Goal: Information Seeking & Learning: Learn about a topic

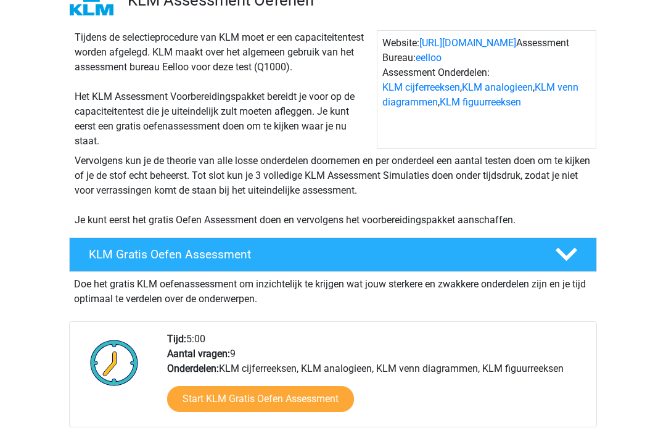
scroll to position [102, 0]
click at [566, 258] on polygon at bounding box center [567, 255] width 22 height 14
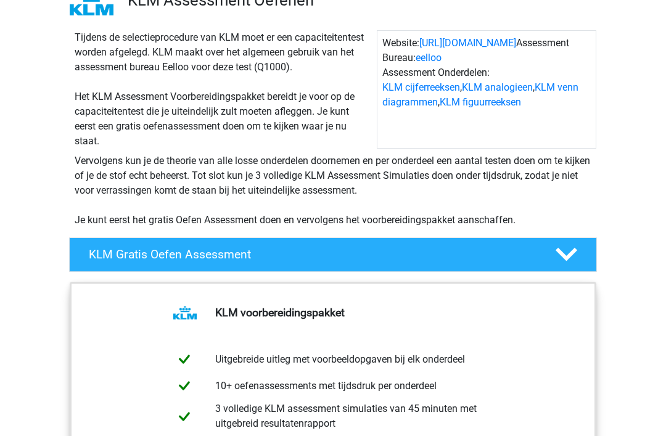
click at [571, 260] on icon at bounding box center [567, 255] width 22 height 22
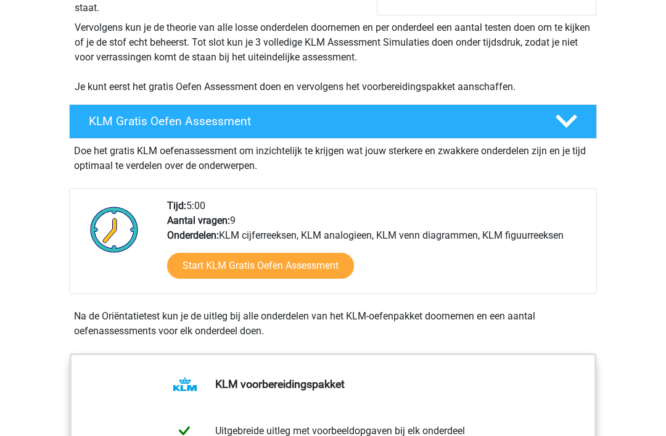
scroll to position [235, 0]
click at [316, 269] on link "Start KLM Gratis Oefen Assessment" at bounding box center [260, 266] width 187 height 26
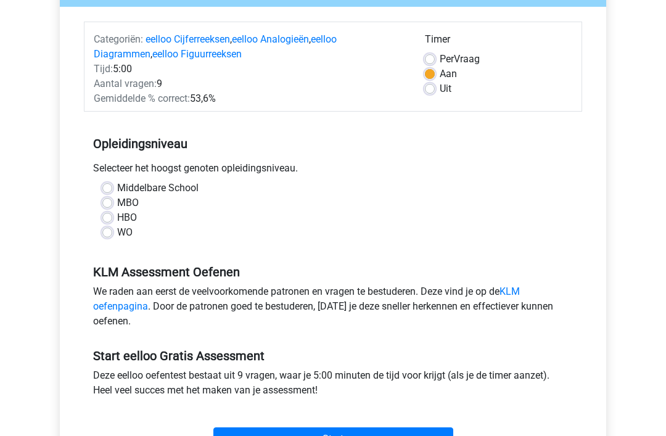
scroll to position [140, 0]
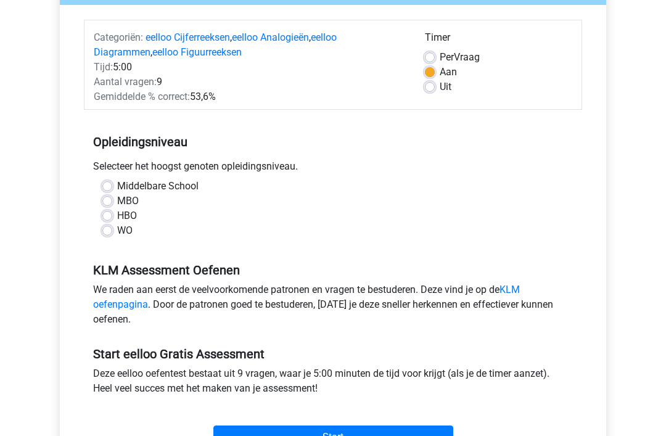
click at [117, 204] on label "MBO" at bounding box center [128, 201] width 22 height 15
click at [104, 204] on input "MBO" at bounding box center [107, 200] width 10 height 12
radio input "true"
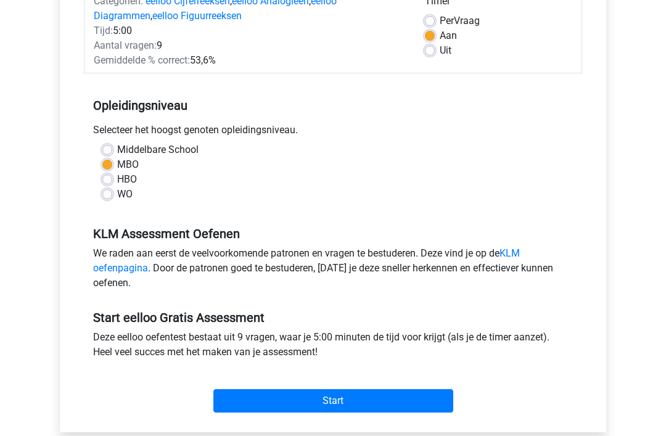
scroll to position [268, 0]
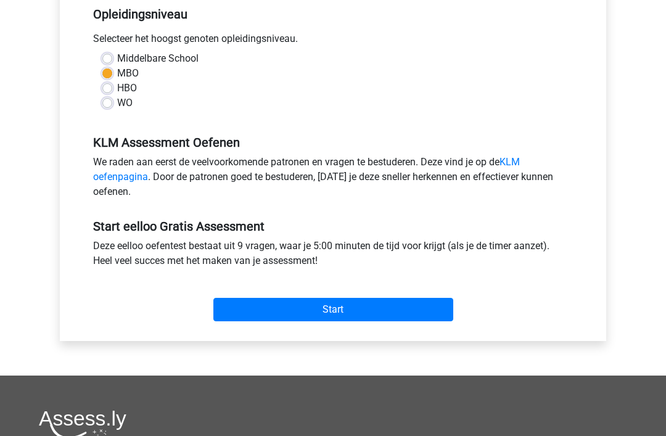
click at [237, 299] on input "Start" at bounding box center [333, 310] width 240 height 23
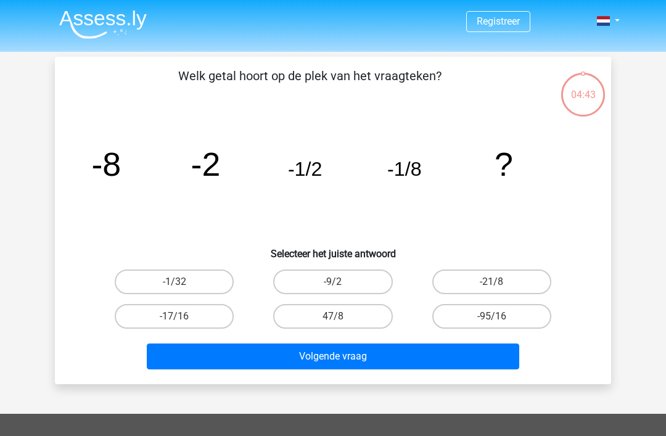
click at [143, 287] on label "-1/32" at bounding box center [174, 282] width 119 height 25
click at [175, 287] on input "-1/32" at bounding box center [179, 286] width 8 height 8
radio input "true"
click at [199, 356] on button "Volgende vraag" at bounding box center [333, 357] width 373 height 26
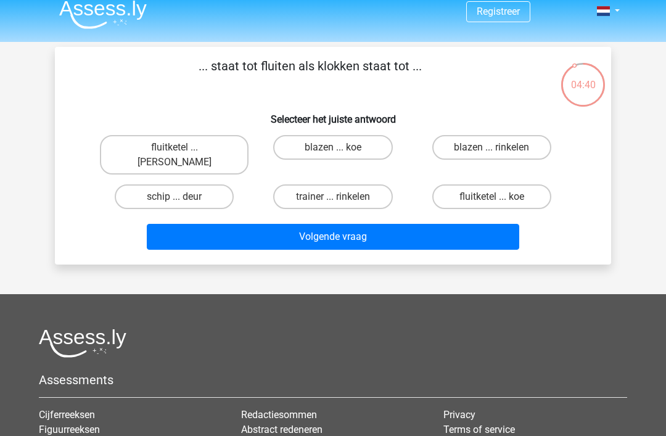
scroll to position [2, 0]
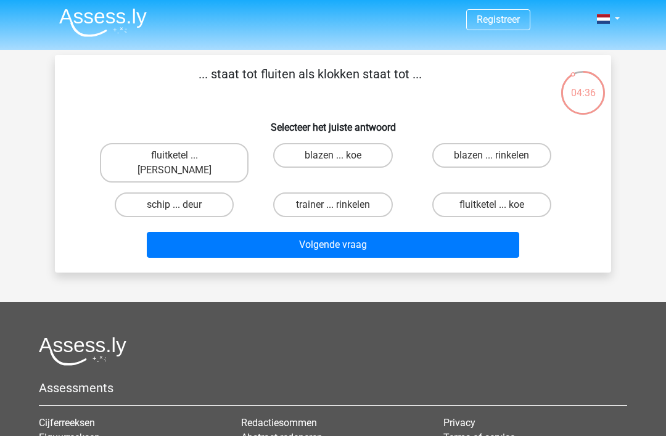
click at [147, 159] on label "fluitketel ... luiden" at bounding box center [174, 162] width 149 height 39
click at [175, 159] on input "fluitketel ... luiden" at bounding box center [179, 159] width 8 height 8
radio input "true"
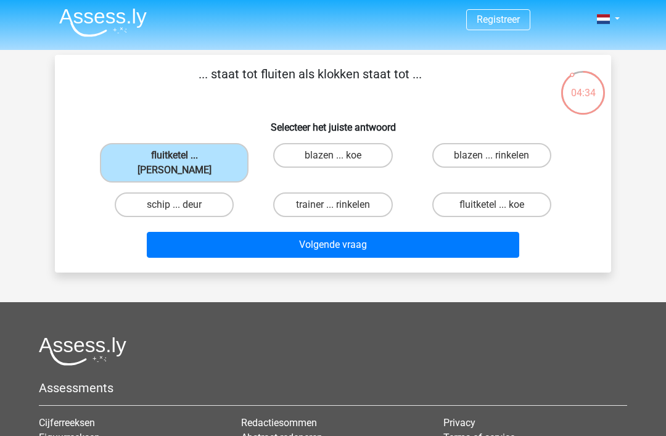
click at [175, 232] on button "Volgende vraag" at bounding box center [333, 245] width 373 height 26
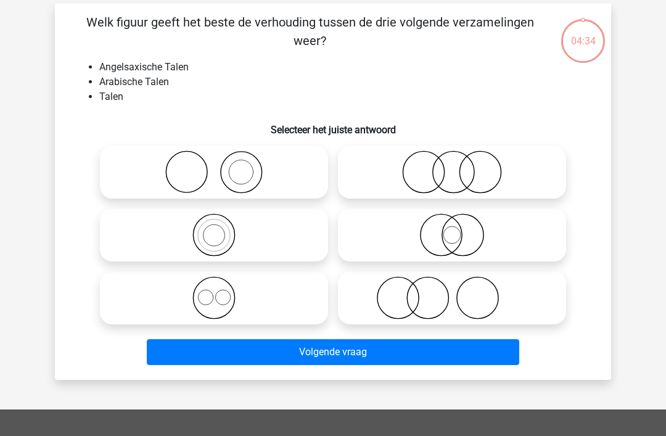
scroll to position [57, 0]
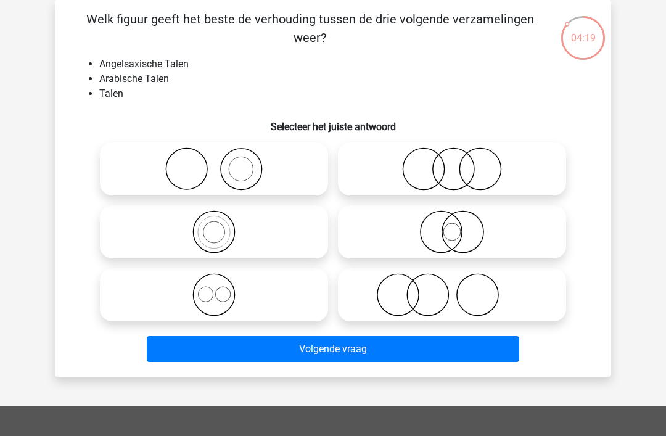
click at [166, 299] on icon at bounding box center [214, 294] width 218 height 43
click at [214, 289] on input "radio" at bounding box center [218, 285] width 8 height 8
radio input "true"
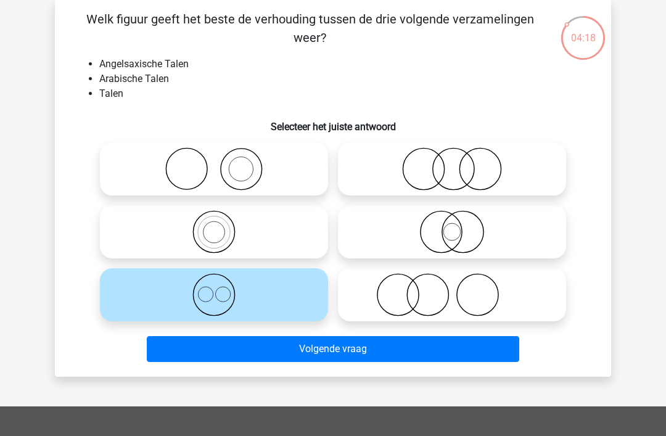
click at [182, 347] on button "Volgende vraag" at bounding box center [333, 349] width 373 height 26
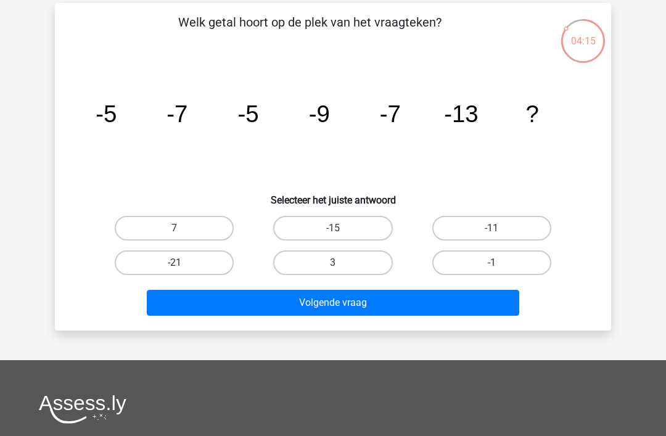
scroll to position [36, 0]
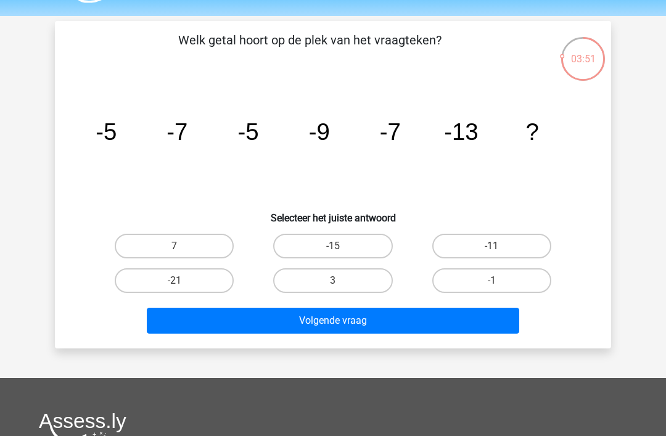
click at [533, 245] on label "-11" at bounding box center [491, 246] width 119 height 25
click at [500, 246] on input "-11" at bounding box center [496, 250] width 8 height 8
radio input "true"
click at [497, 322] on button "Volgende vraag" at bounding box center [333, 321] width 373 height 26
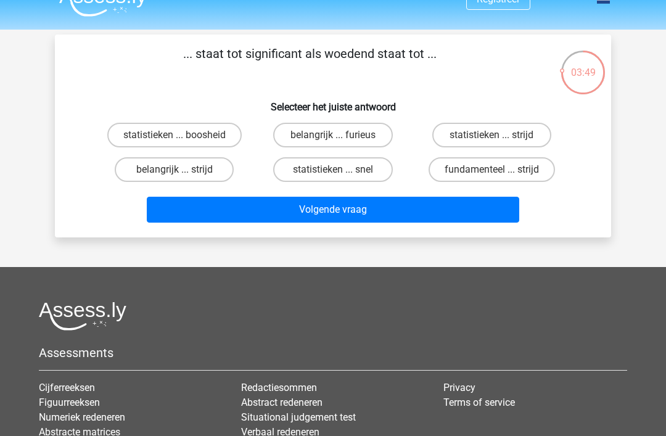
scroll to position [22, 0]
click at [310, 131] on label "belangrijk ... furieus" at bounding box center [332, 135] width 119 height 25
click at [333, 135] on input "belangrijk ... furieus" at bounding box center [337, 139] width 8 height 8
radio input "true"
click at [193, 207] on button "Volgende vraag" at bounding box center [333, 210] width 373 height 26
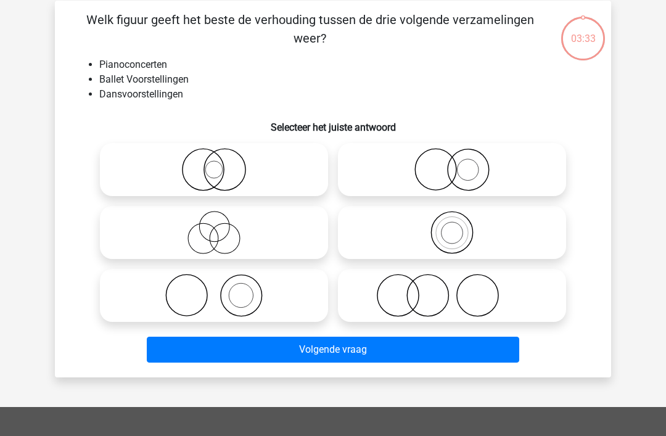
scroll to position [57, 0]
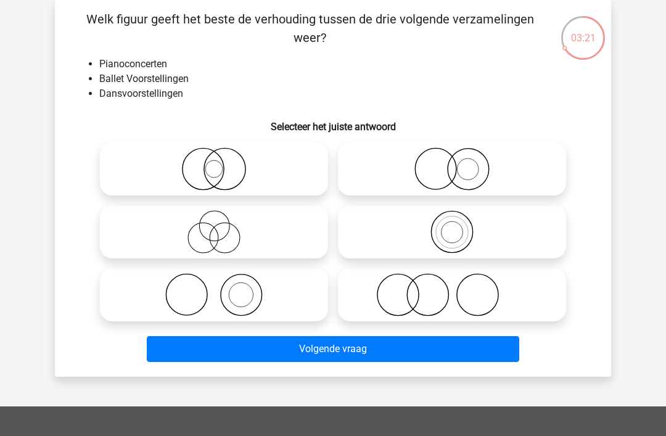
click at [171, 297] on icon at bounding box center [214, 294] width 218 height 43
click at [214, 289] on input "radio" at bounding box center [218, 285] width 8 height 8
radio input "true"
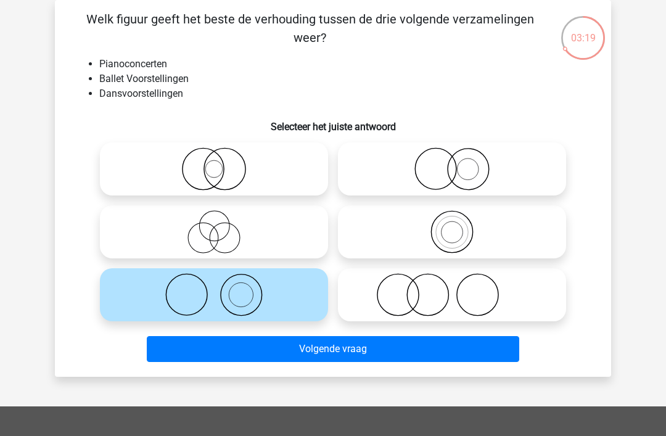
click at [179, 356] on button "Volgende vraag" at bounding box center [333, 349] width 373 height 26
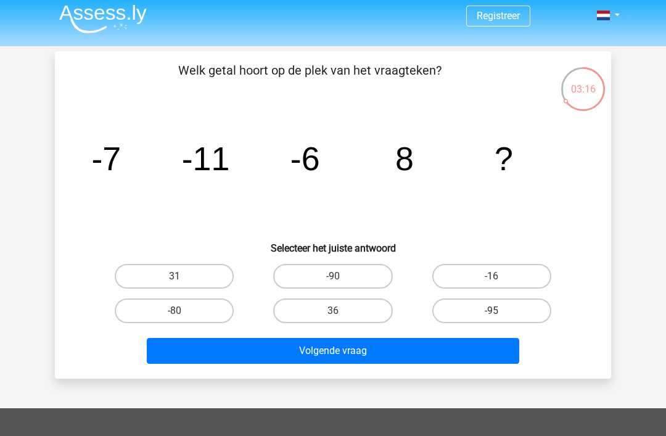
scroll to position [7, 0]
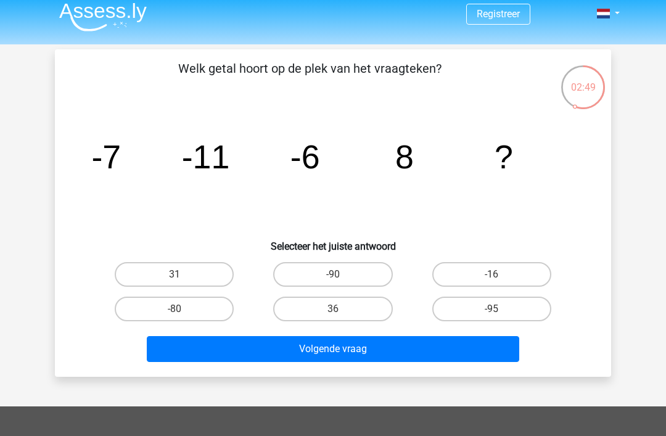
click at [286, 311] on label "36" at bounding box center [332, 309] width 119 height 25
click at [333, 311] on input "36" at bounding box center [337, 313] width 8 height 8
radio input "true"
click at [282, 350] on button "Volgende vraag" at bounding box center [333, 349] width 373 height 26
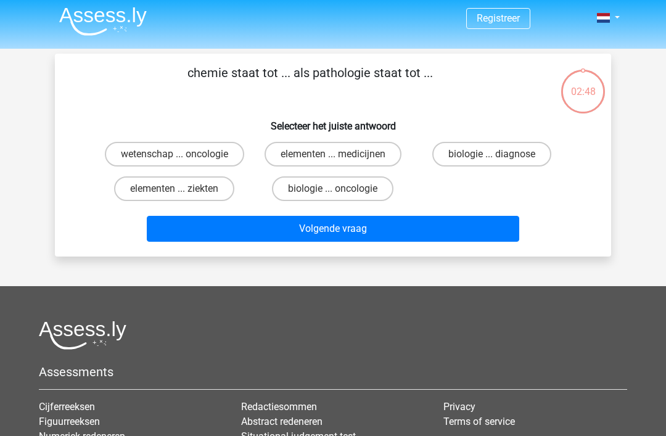
scroll to position [0, 0]
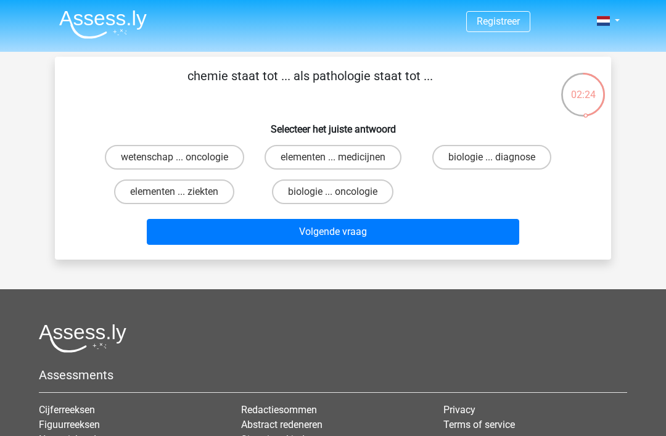
click at [537, 159] on label "biologie ... diagnose" at bounding box center [491, 157] width 119 height 25
click at [500, 159] on input "biologie ... diagnose" at bounding box center [496, 161] width 8 height 8
radio input "true"
click at [501, 239] on button "Volgende vraag" at bounding box center [333, 232] width 373 height 26
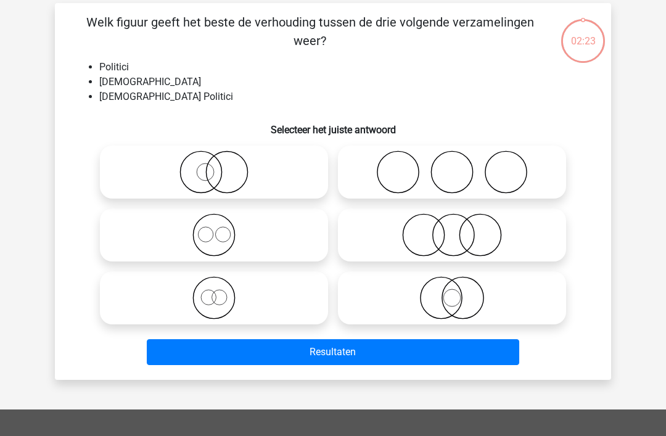
scroll to position [57, 0]
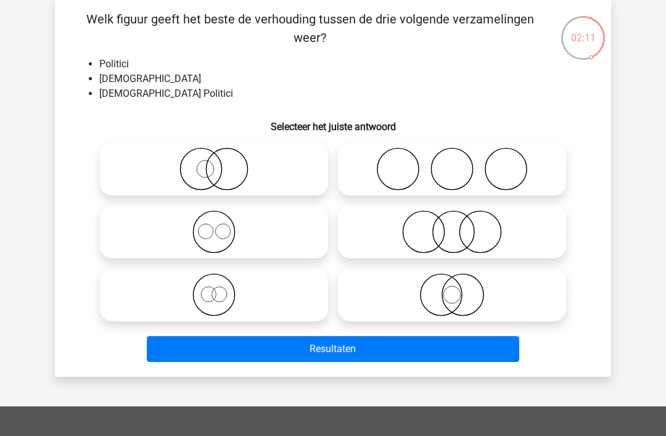
click at [133, 173] on icon at bounding box center [214, 168] width 218 height 43
click at [214, 163] on input "radio" at bounding box center [218, 159] width 8 height 8
radio input "true"
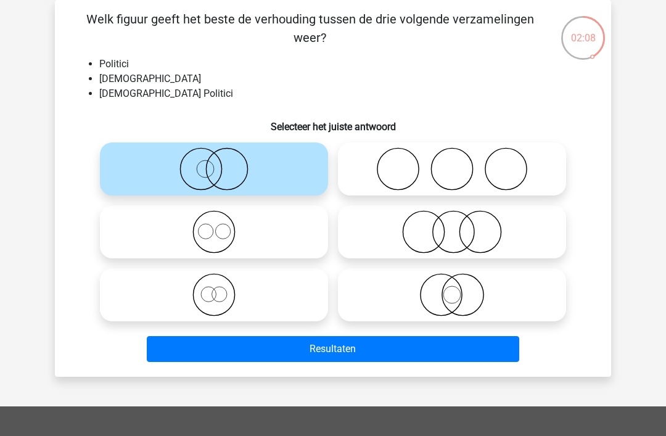
click at [201, 352] on button "Resultaten" at bounding box center [333, 349] width 373 height 26
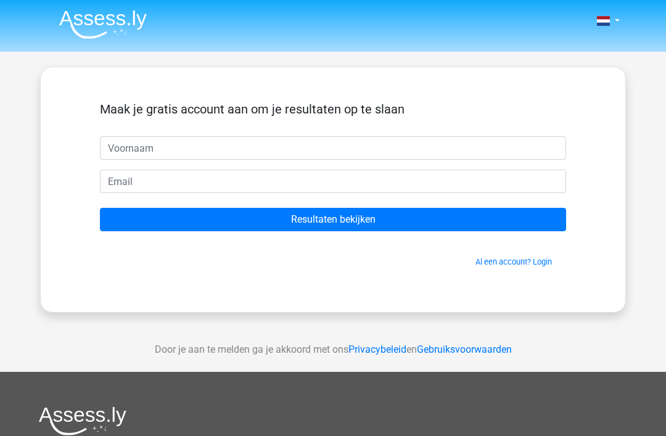
click at [138, 146] on input "text" at bounding box center [333, 147] width 466 height 23
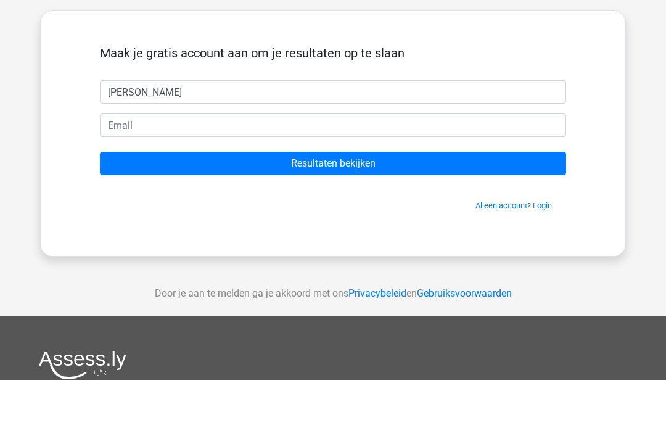
type input "Rick"
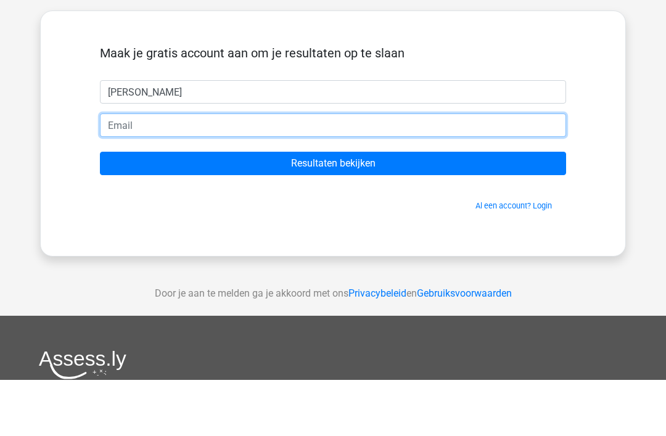
click at [125, 170] on input "email" at bounding box center [333, 181] width 466 height 23
type input "rick.werijermars@klm.com"
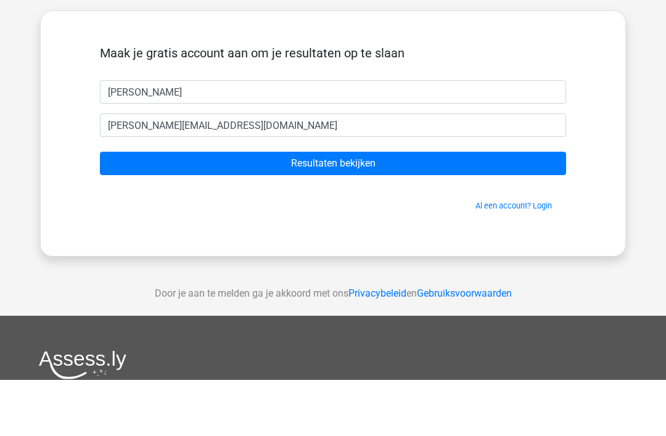
click at [138, 208] on input "Resultaten bekijken" at bounding box center [333, 219] width 466 height 23
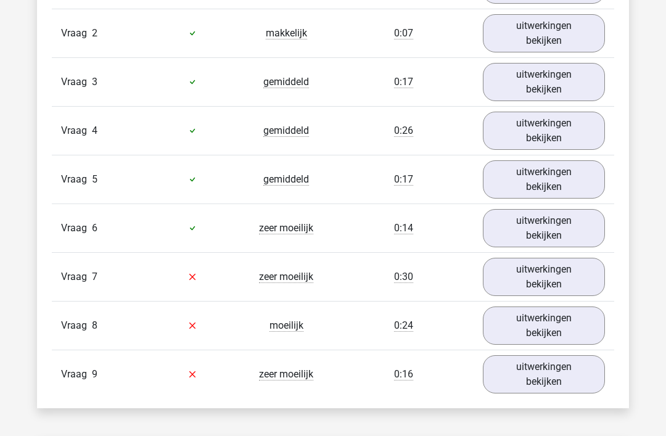
scroll to position [1416, 0]
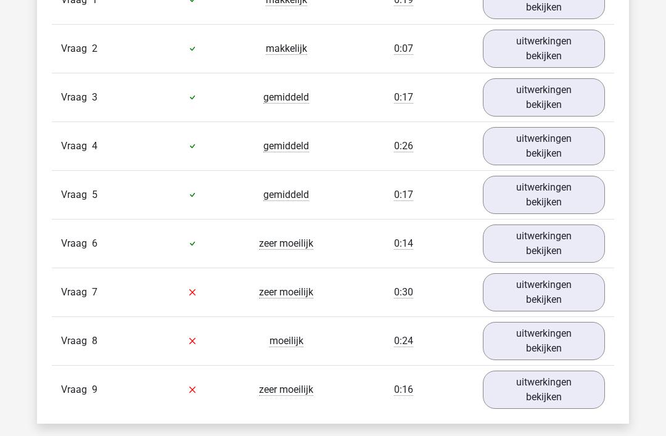
click at [570, 294] on link "uitwerkingen bekijken" at bounding box center [544, 292] width 122 height 38
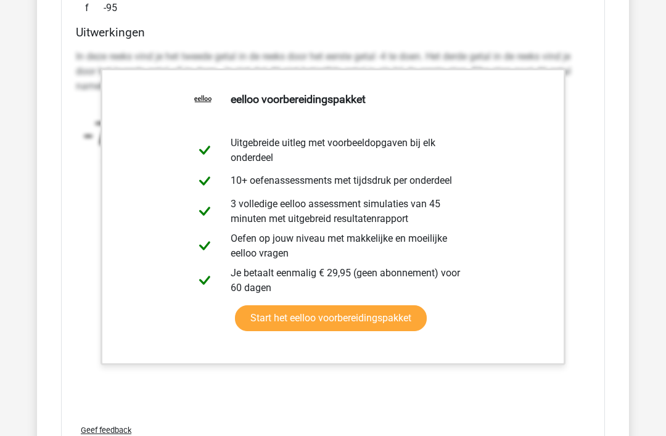
scroll to position [2003, 0]
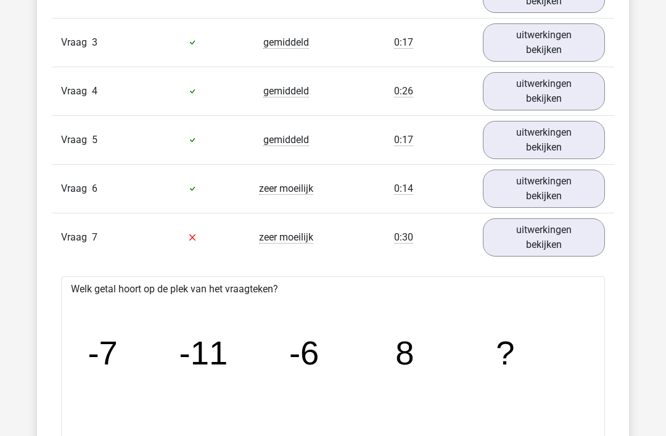
scroll to position [1470, 0]
click at [582, 230] on link "uitwerkingen bekijken" at bounding box center [544, 237] width 122 height 38
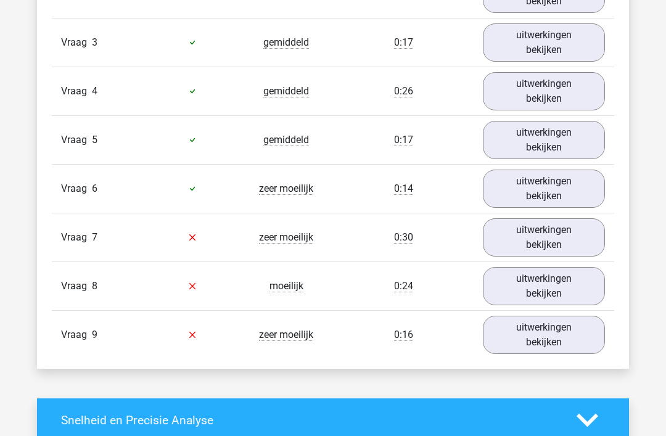
click at [575, 284] on link "uitwerkingen bekijken" at bounding box center [544, 286] width 122 height 38
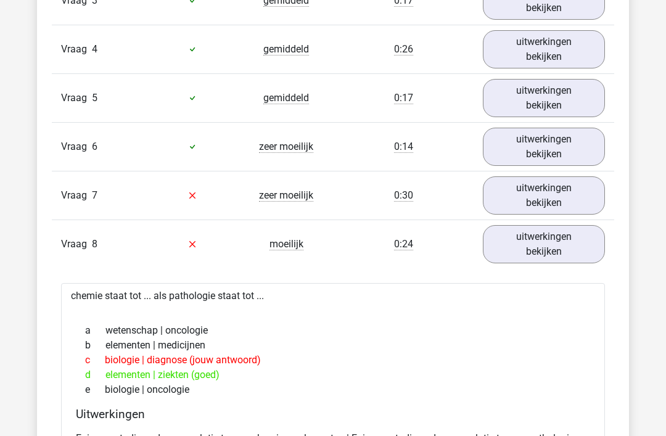
scroll to position [1512, 0]
click at [578, 247] on link "uitwerkingen bekijken" at bounding box center [544, 245] width 122 height 38
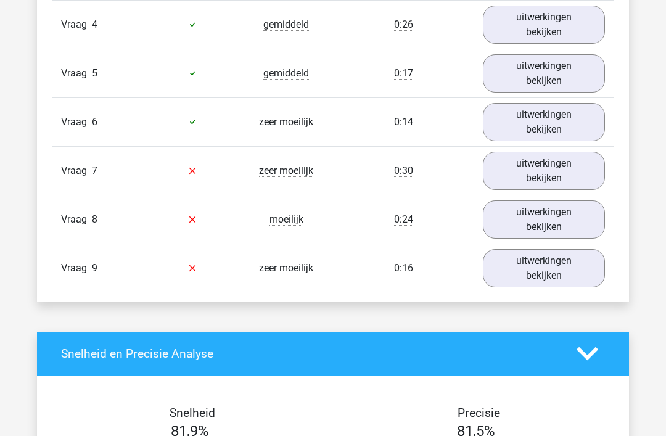
click at [571, 266] on link "uitwerkingen bekijken" at bounding box center [544, 268] width 122 height 38
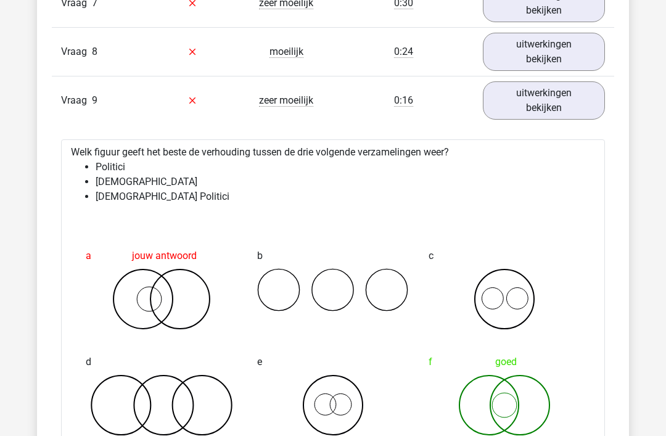
scroll to position [1706, 0]
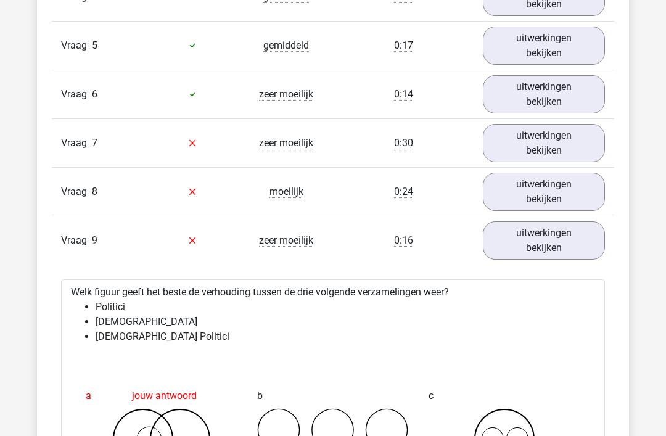
click at [581, 238] on link "uitwerkingen bekijken" at bounding box center [544, 240] width 122 height 38
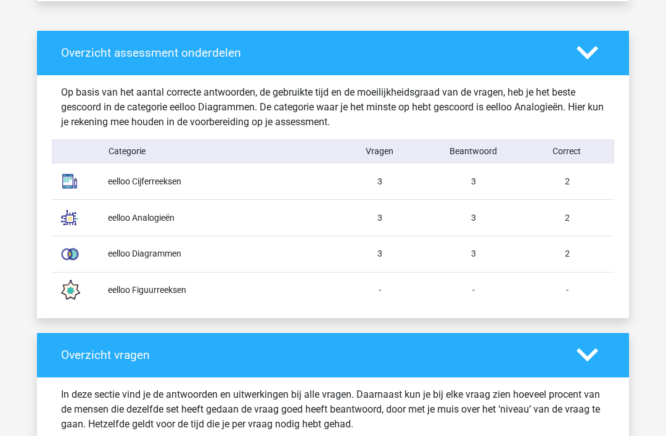
scroll to position [922, 0]
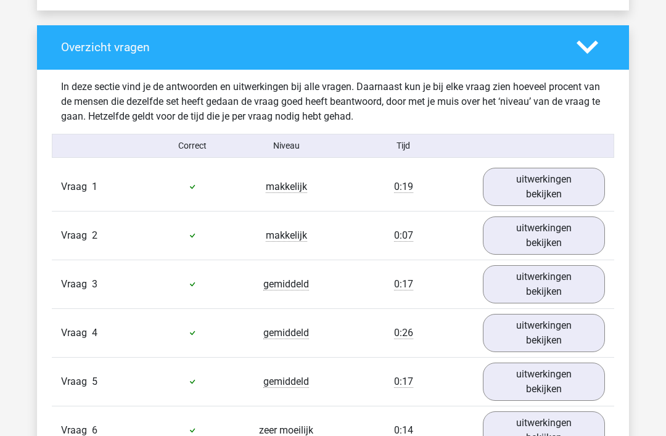
click at [595, 193] on link "uitwerkingen bekijken" at bounding box center [544, 187] width 122 height 38
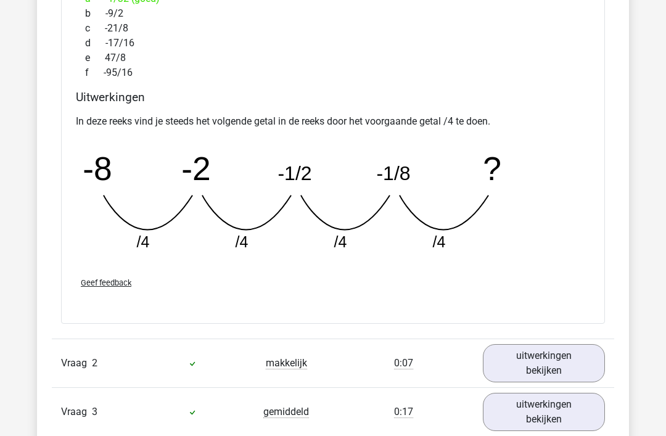
scroll to position [1646, 0]
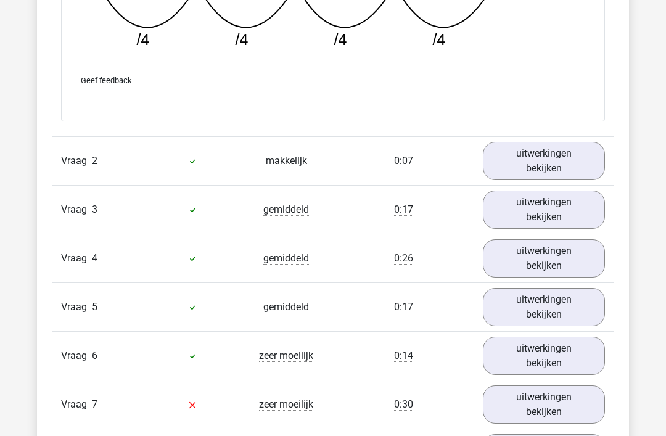
click at [596, 165] on link "uitwerkingen bekijken" at bounding box center [544, 161] width 122 height 38
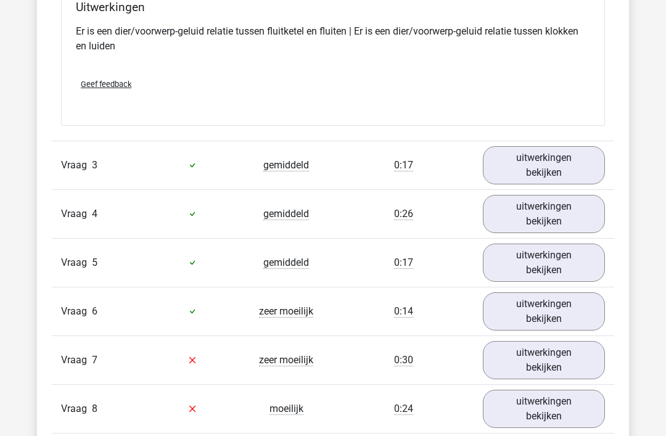
click at [579, 154] on link "uitwerkingen bekijken" at bounding box center [544, 165] width 122 height 38
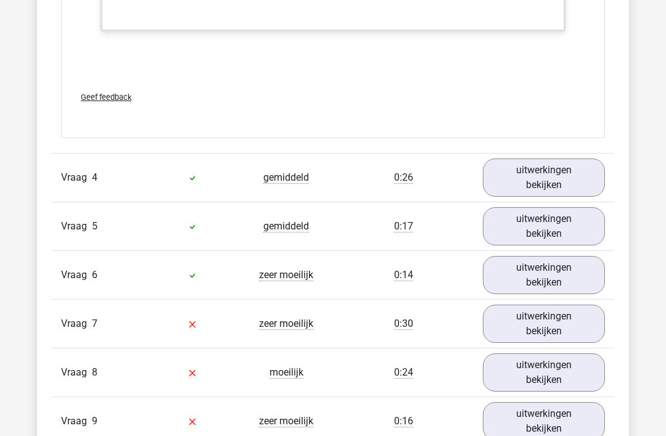
scroll to position [2998, 0]
click at [579, 168] on link "uitwerkingen bekijken" at bounding box center [544, 178] width 122 height 38
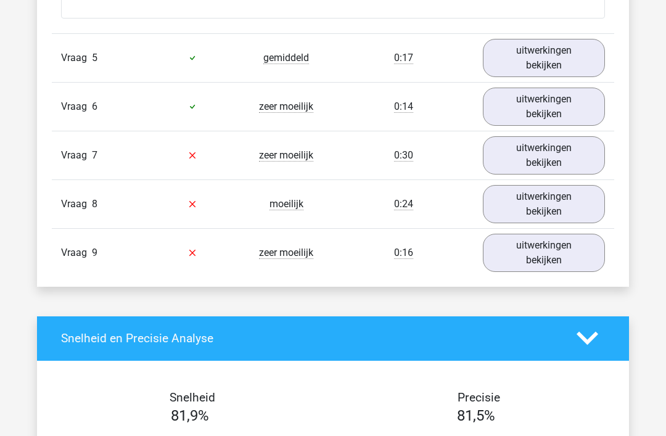
scroll to position [3725, 0]
click at [576, 48] on link "uitwerkingen bekijken" at bounding box center [544, 58] width 122 height 38
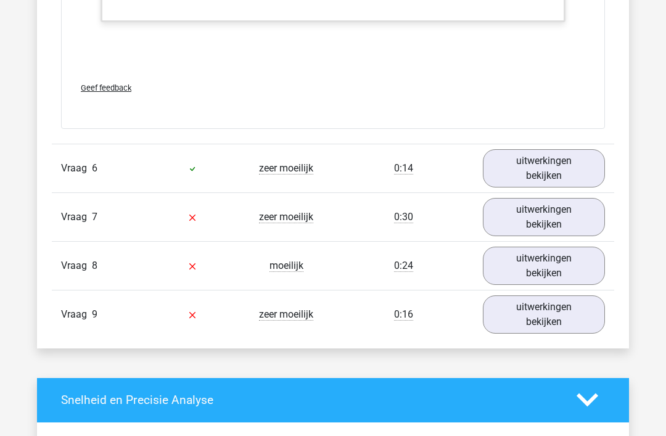
click at [560, 170] on link "uitwerkingen bekijken" at bounding box center [544, 168] width 122 height 38
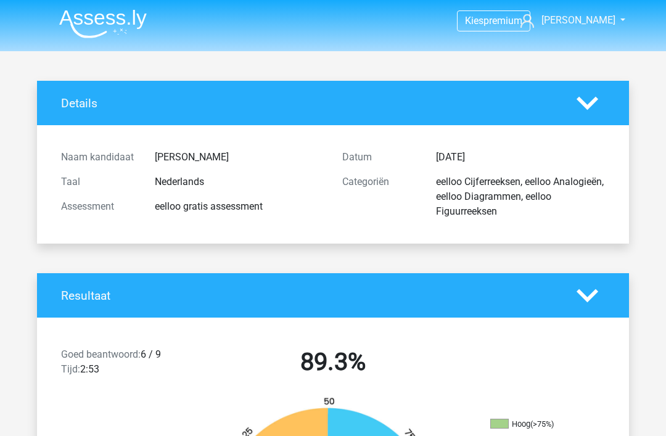
scroll to position [0, 0]
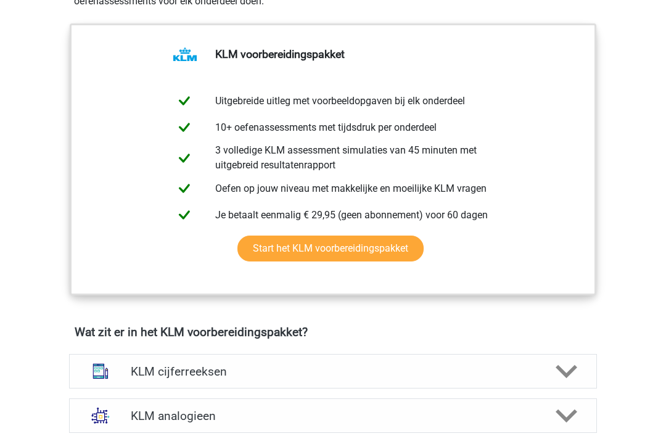
scroll to position [756, 0]
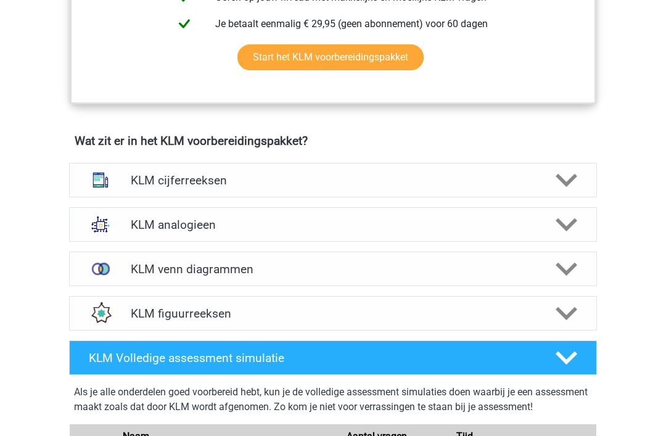
click at [562, 191] on icon at bounding box center [567, 181] width 22 height 22
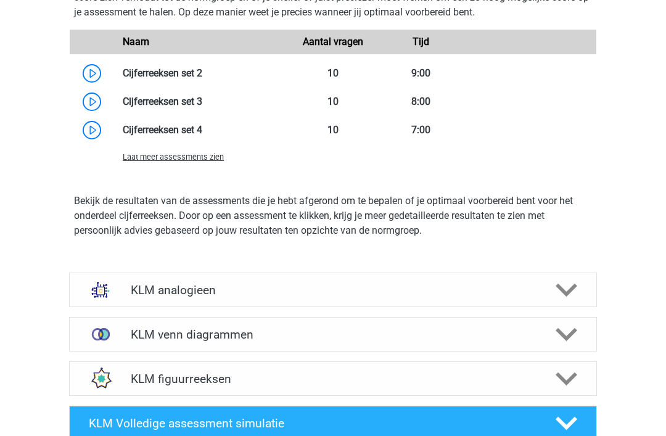
scroll to position [1379, 0]
